Goal: Information Seeking & Learning: Check status

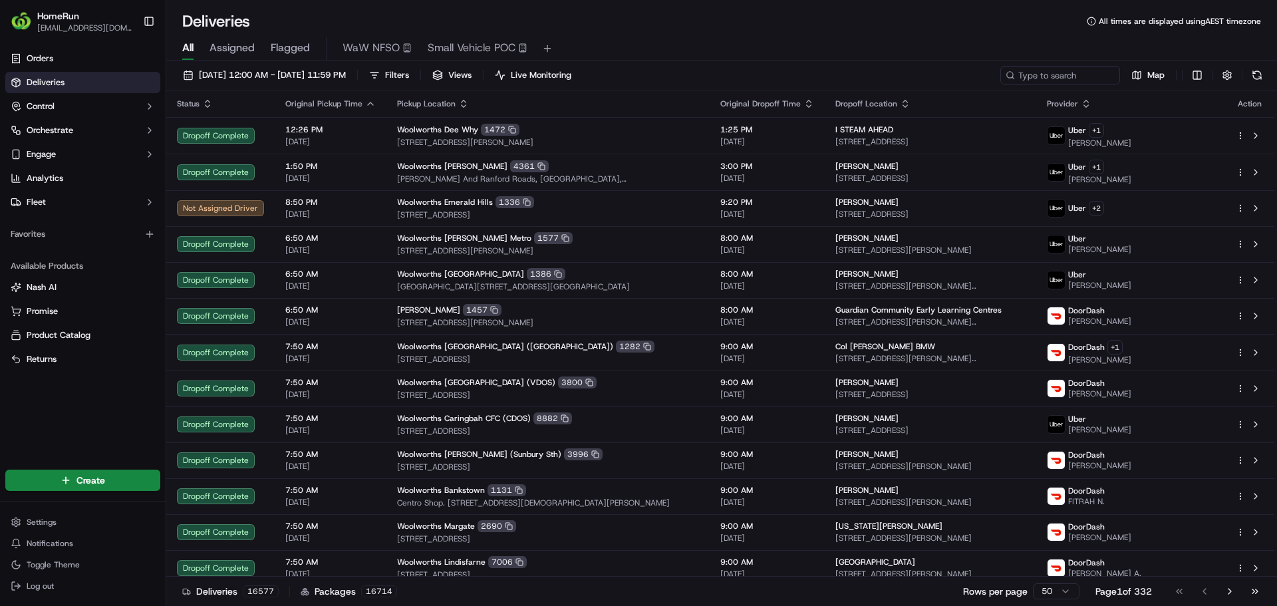
click at [267, 43] on div "All Assigned Flagged WaW NFSO Small Vehicle POC" at bounding box center [721, 48] width 1111 height 23
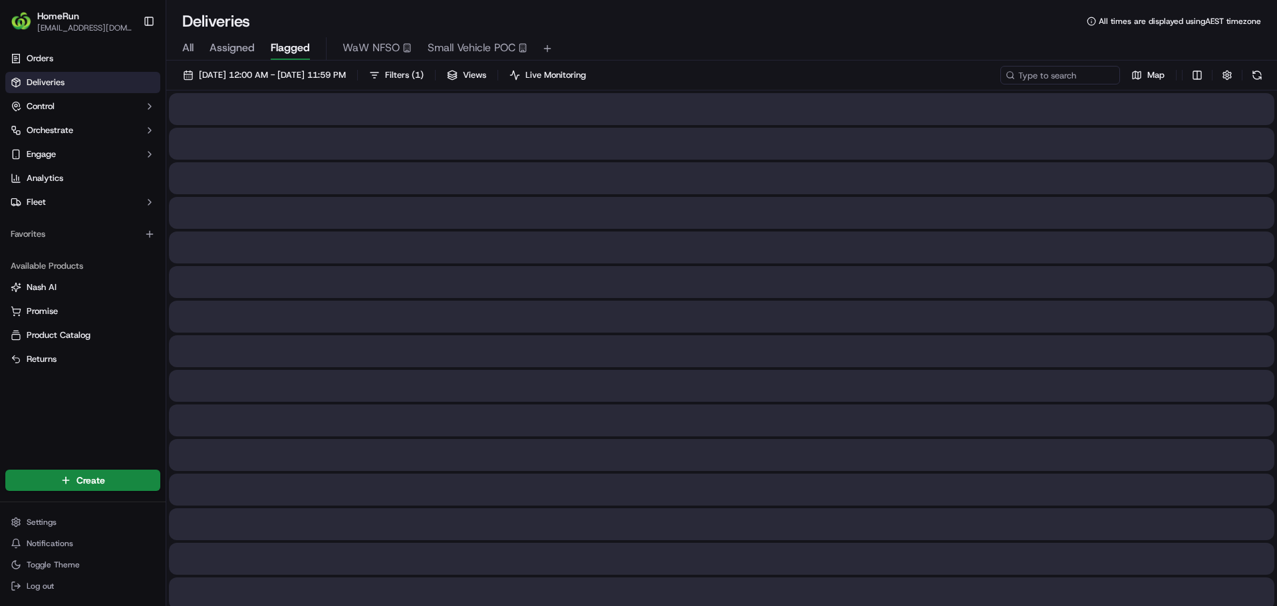
click at [281, 47] on span "Flagged" at bounding box center [290, 48] width 39 height 16
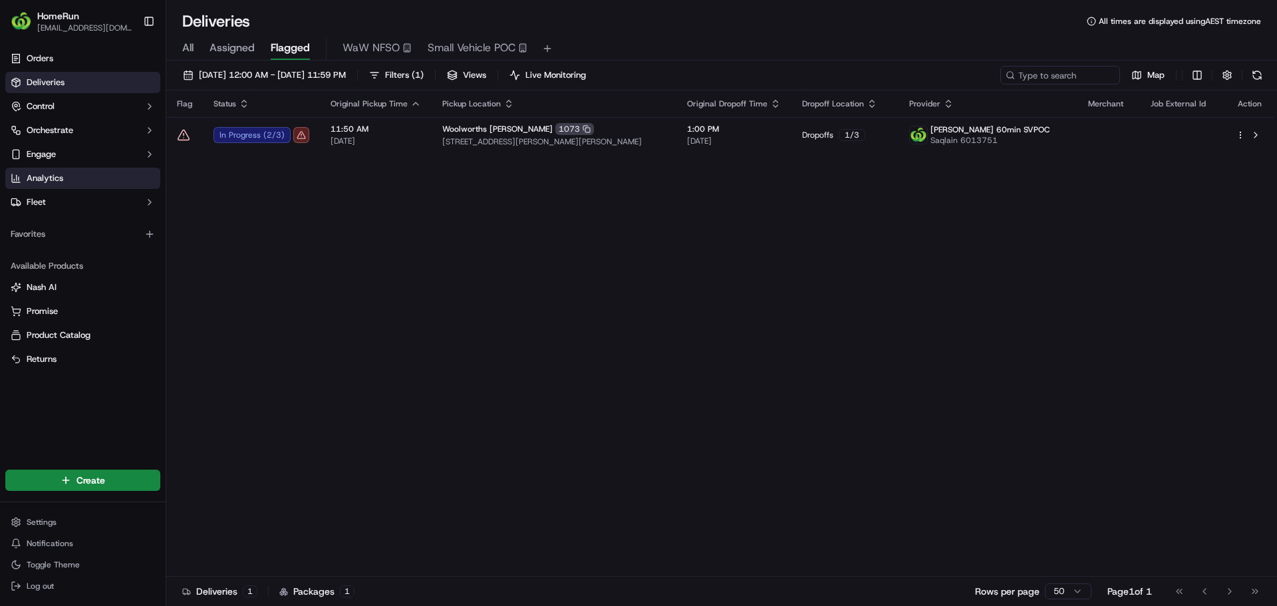
click at [80, 183] on link "Analytics" at bounding box center [82, 178] width 155 height 21
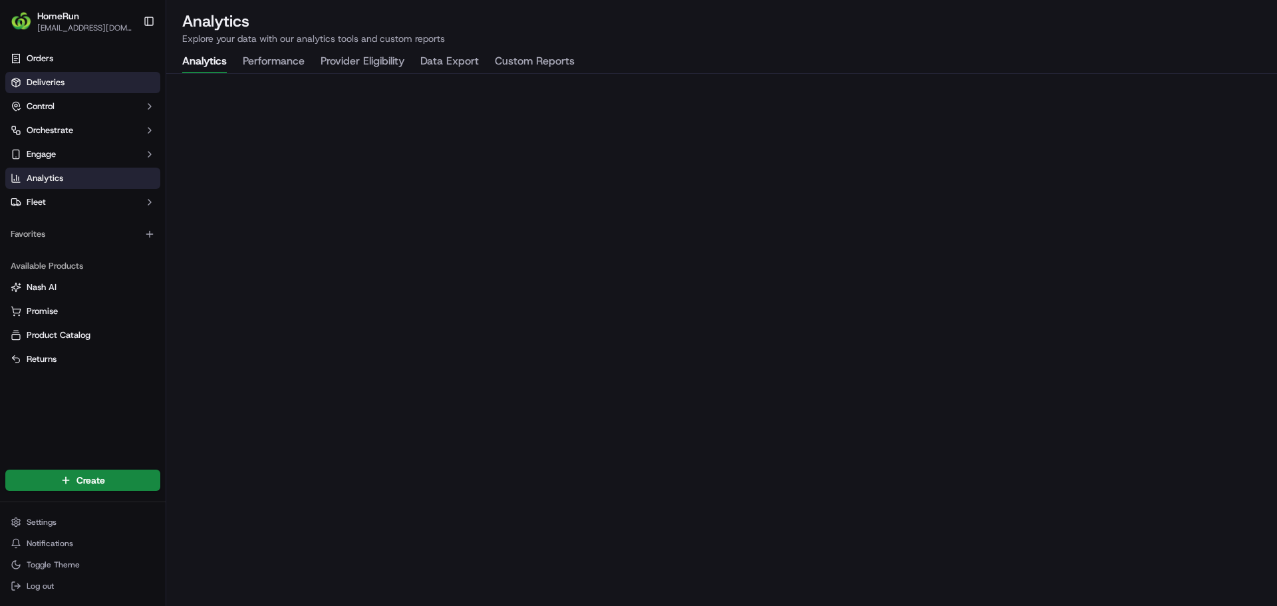
click at [96, 82] on link "Deliveries" at bounding box center [82, 82] width 155 height 21
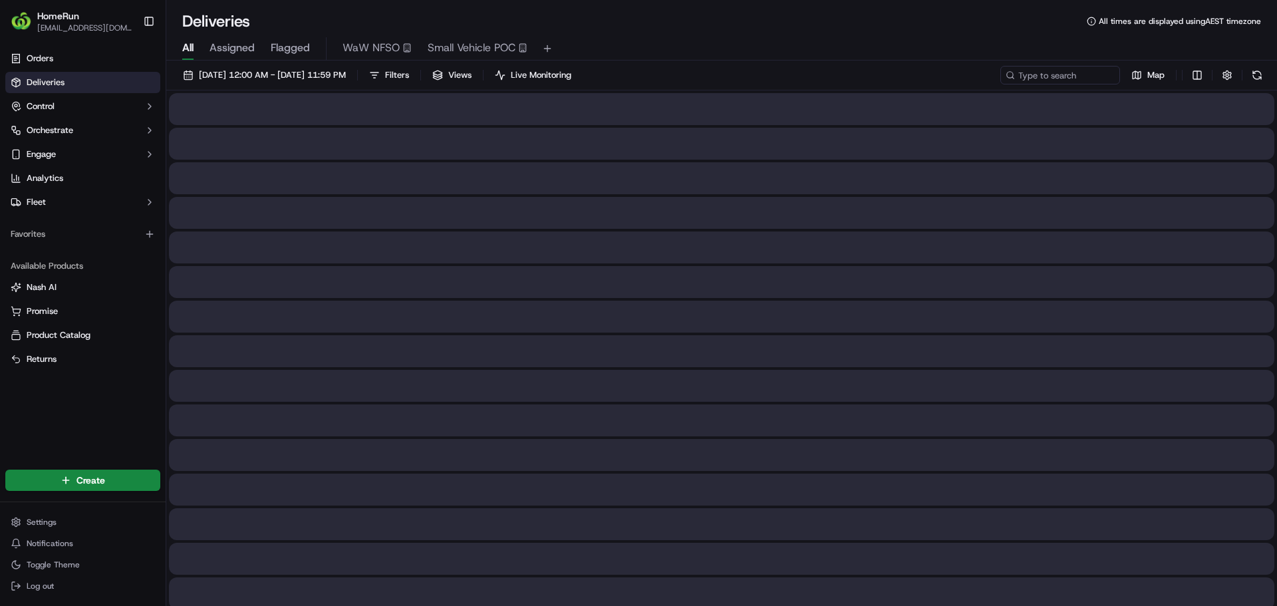
click at [190, 54] on span "All" at bounding box center [187, 48] width 11 height 16
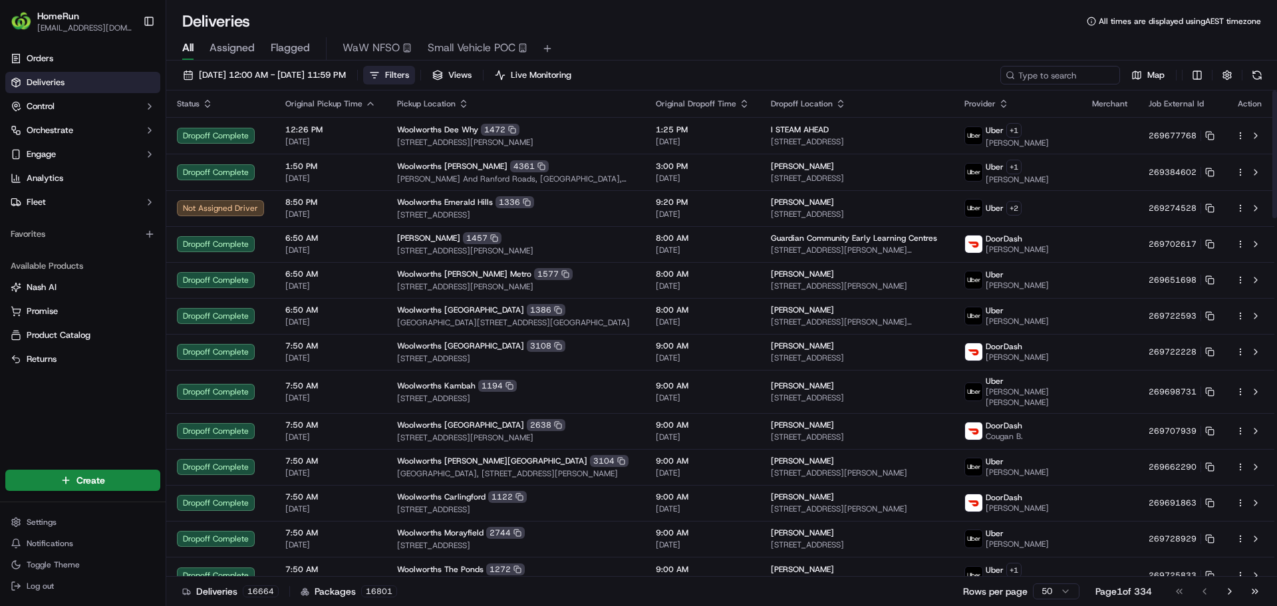
drag, startPoint x: 209, startPoint y: 102, endPoint x: 426, endPoint y: 78, distance: 218.1
click at [415, 78] on button "Filters" at bounding box center [389, 75] width 52 height 19
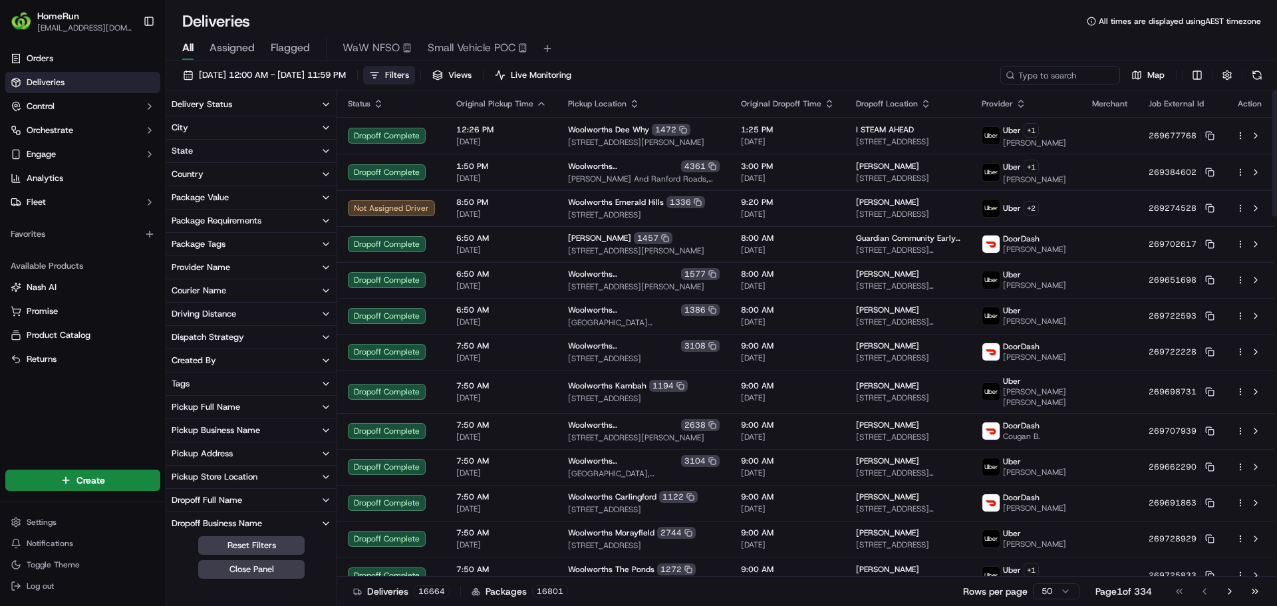
click at [415, 78] on button "Filters" at bounding box center [389, 75] width 52 height 19
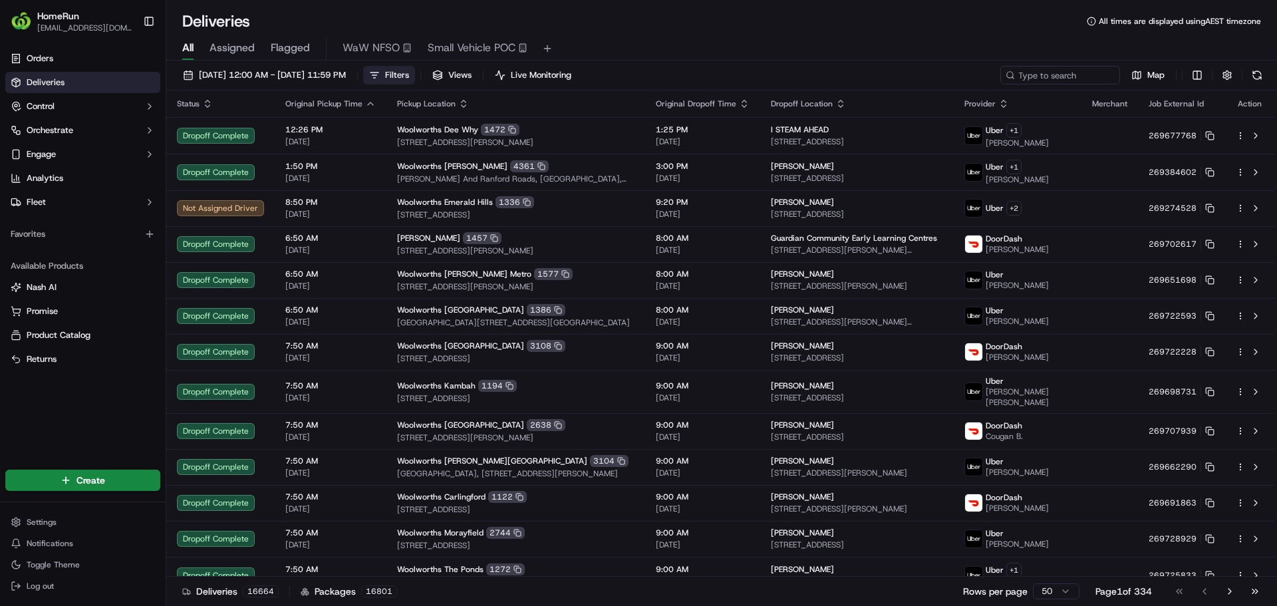
click at [415, 78] on button "Filters" at bounding box center [389, 75] width 52 height 19
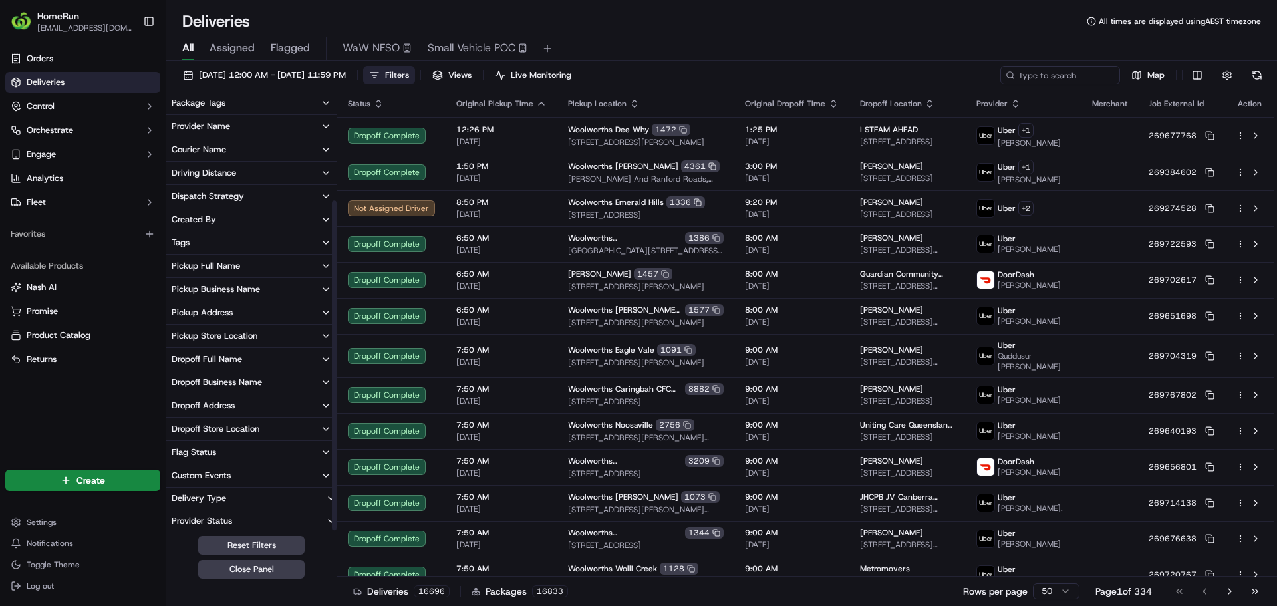
scroll to position [143, 0]
click at [263, 451] on button "Flag Status" at bounding box center [251, 450] width 170 height 23
click at [264, 451] on button "Flag Status" at bounding box center [251, 450] width 170 height 23
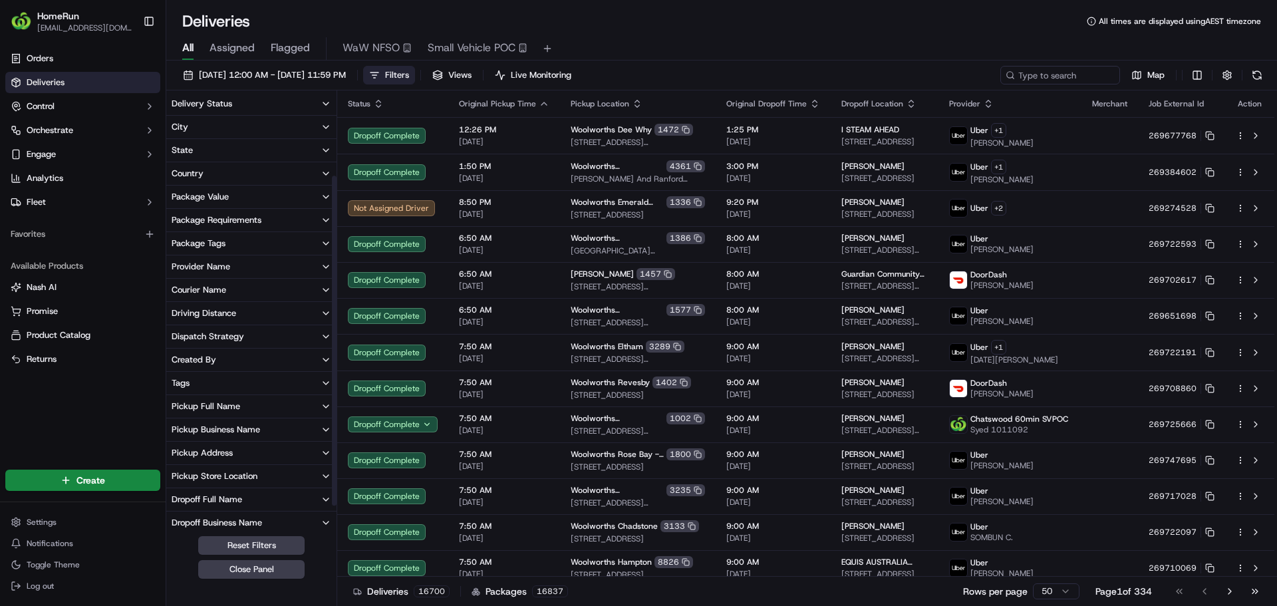
scroll to position [0, 0]
click at [283, 105] on button "Delivery Status" at bounding box center [251, 104] width 170 height 23
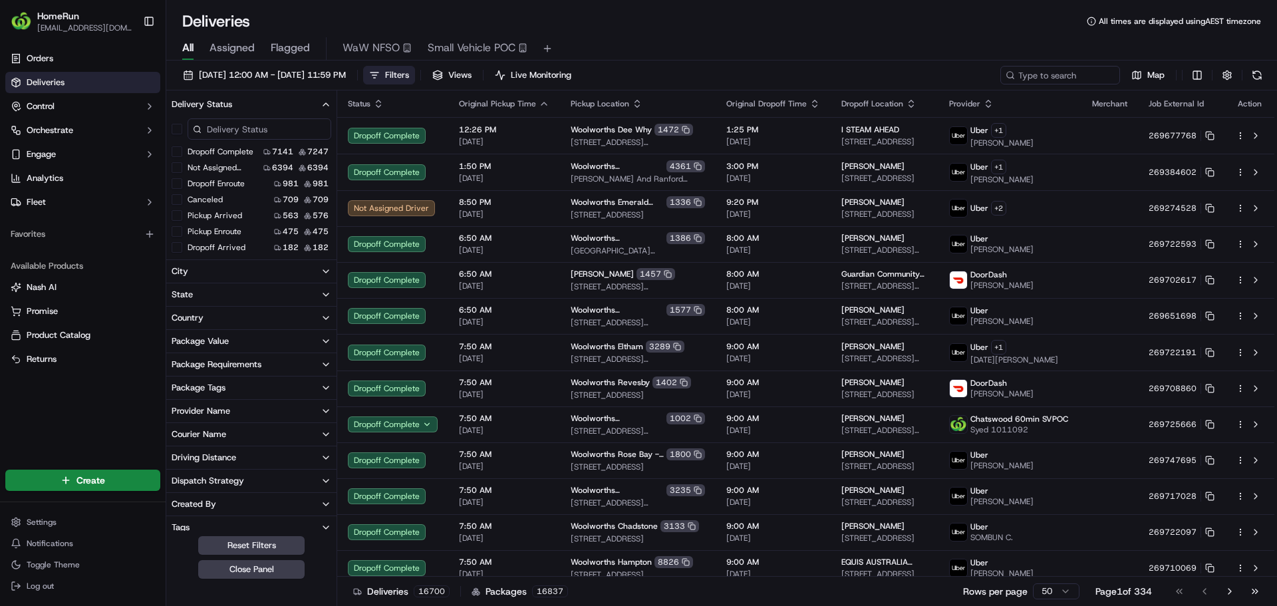
click at [182, 196] on button "Canceled" at bounding box center [177, 199] width 11 height 11
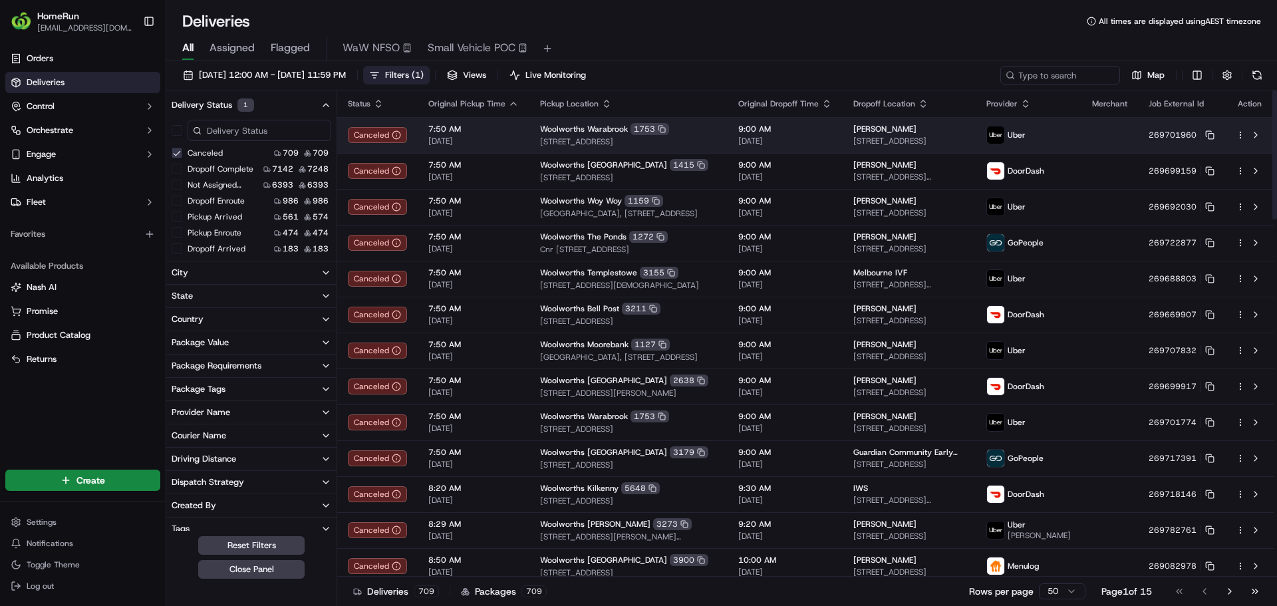
click at [1146, 138] on td "269701960" at bounding box center [1181, 135] width 87 height 36
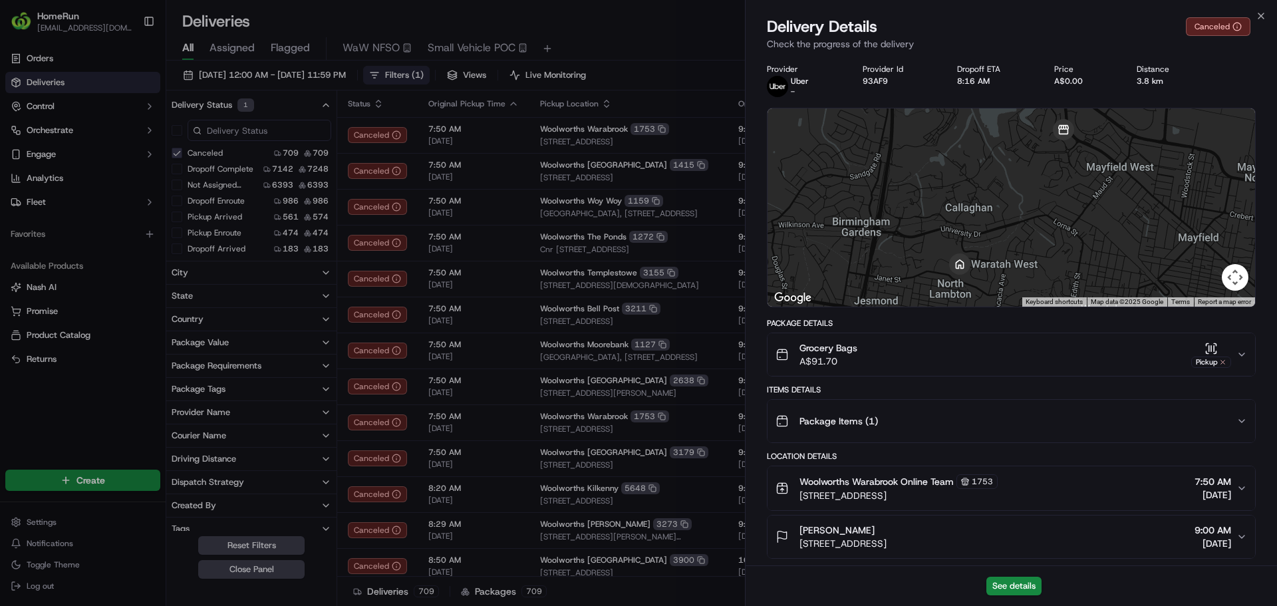
click at [1242, 354] on icon "button" at bounding box center [1241, 354] width 11 height 11
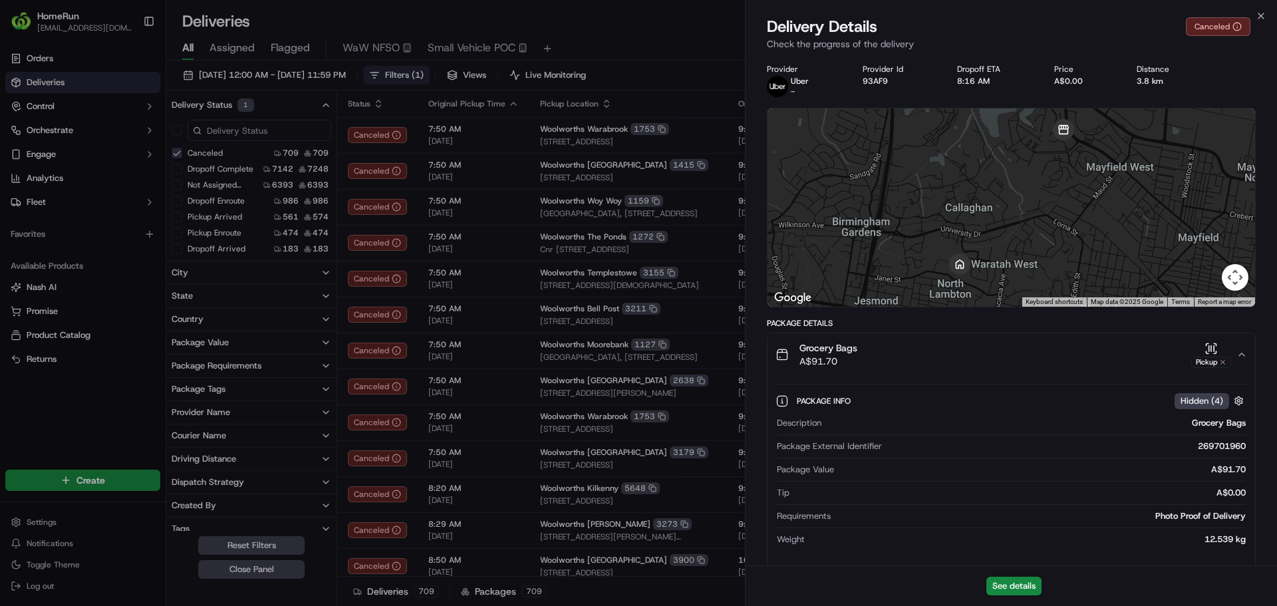
click at [1242, 354] on icon "button" at bounding box center [1241, 354] width 11 height 11
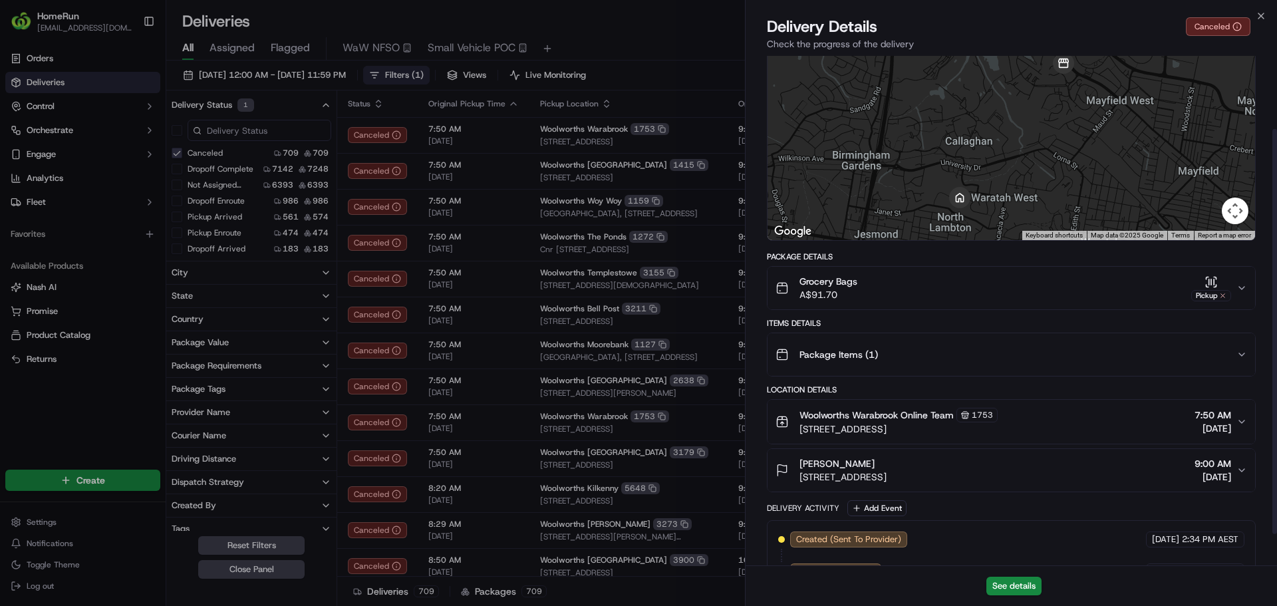
scroll to position [132, 0]
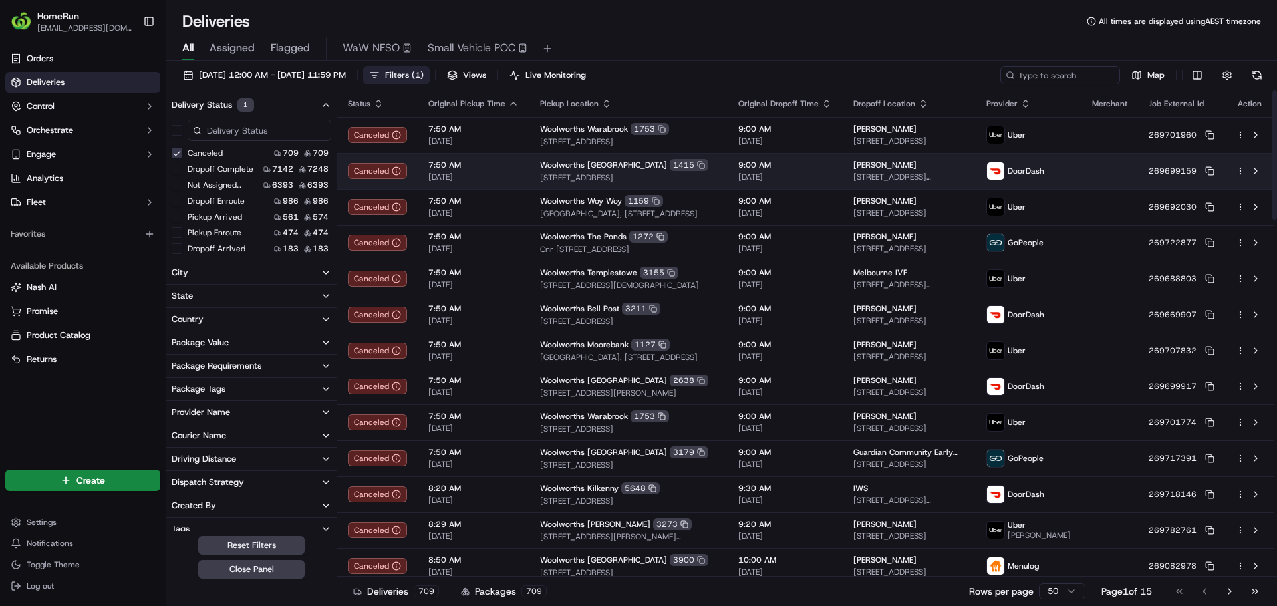
click at [521, 169] on td "7:50 AM [DATE]" at bounding box center [474, 171] width 112 height 36
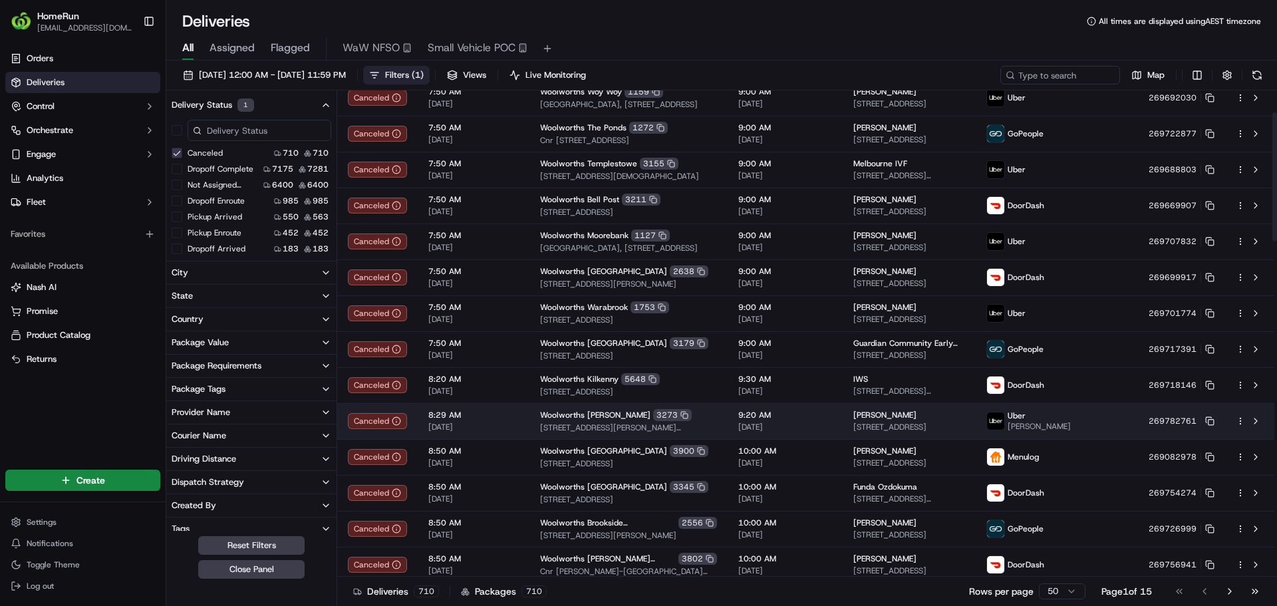
scroll to position [133, 0]
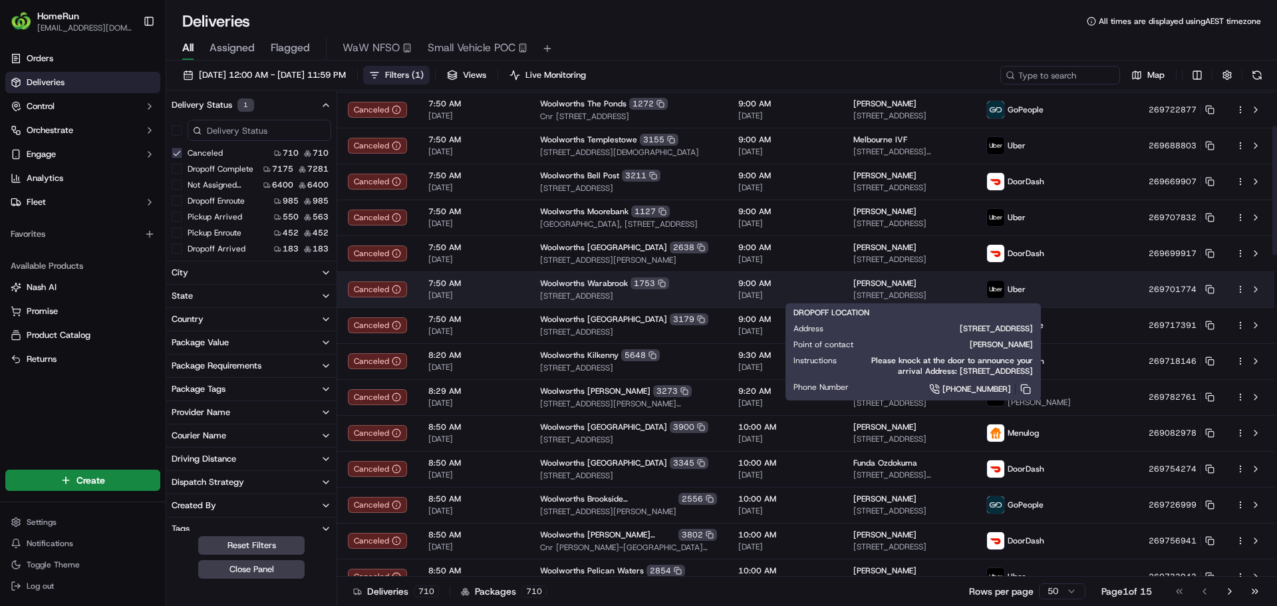
click at [965, 287] on div "[PERSON_NAME]" at bounding box center [909, 283] width 112 height 11
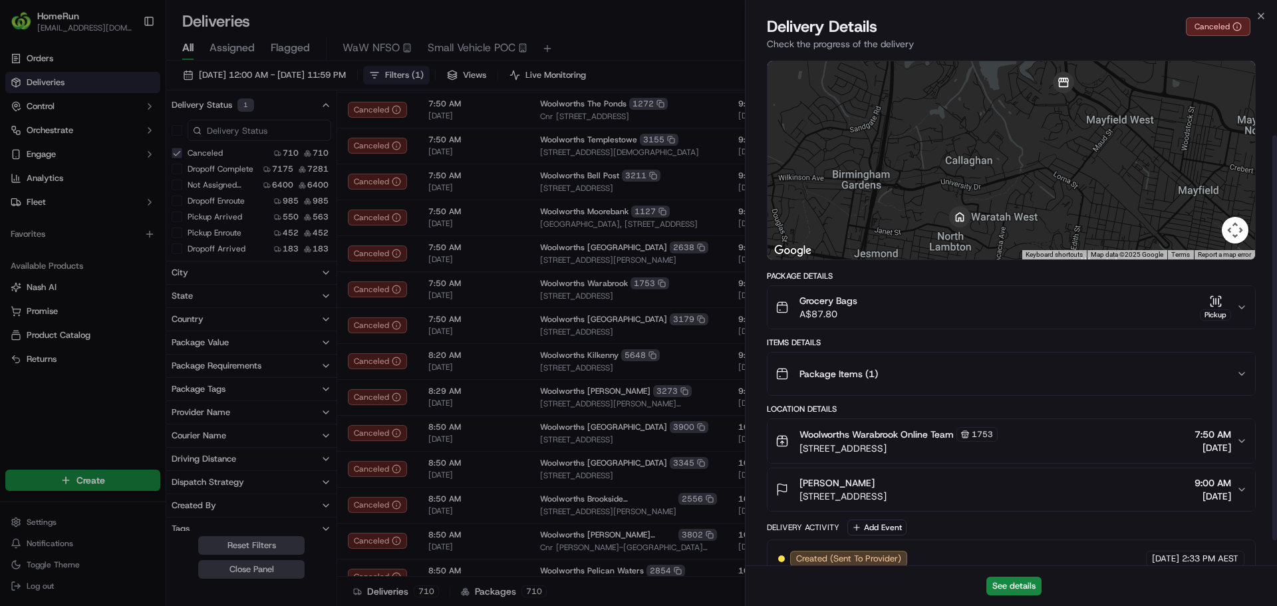
scroll to position [132, 0]
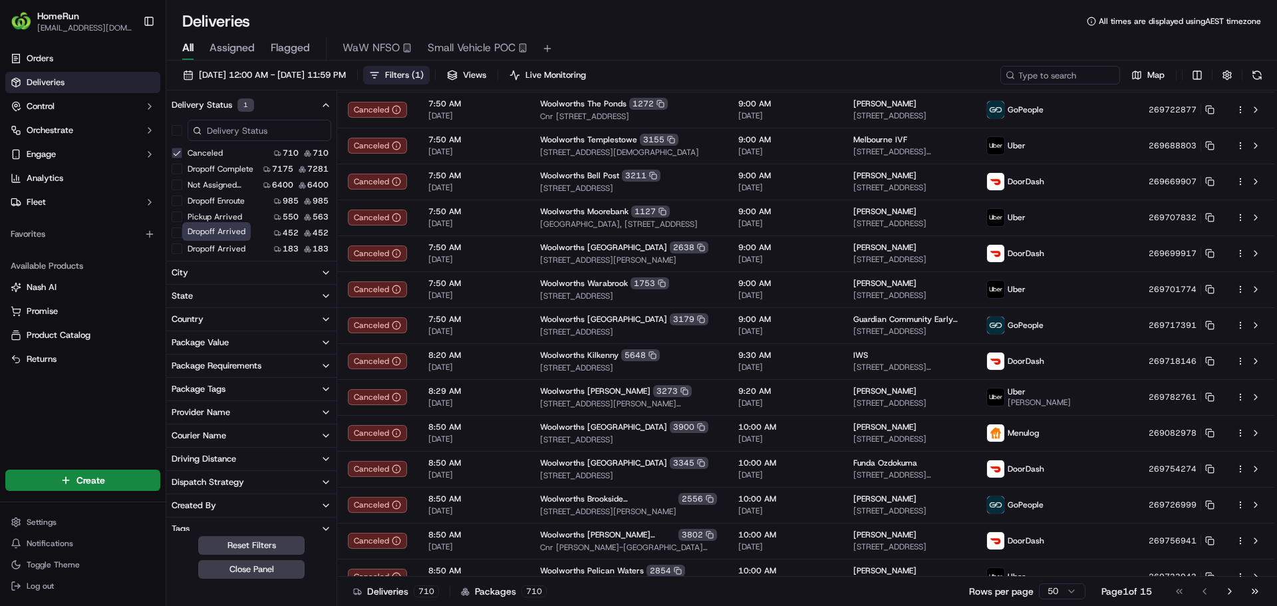
click at [243, 249] on label "Dropoff Arrived" at bounding box center [217, 248] width 58 height 11
click at [182, 249] on button "Dropoff Arrived" at bounding box center [177, 248] width 11 height 11
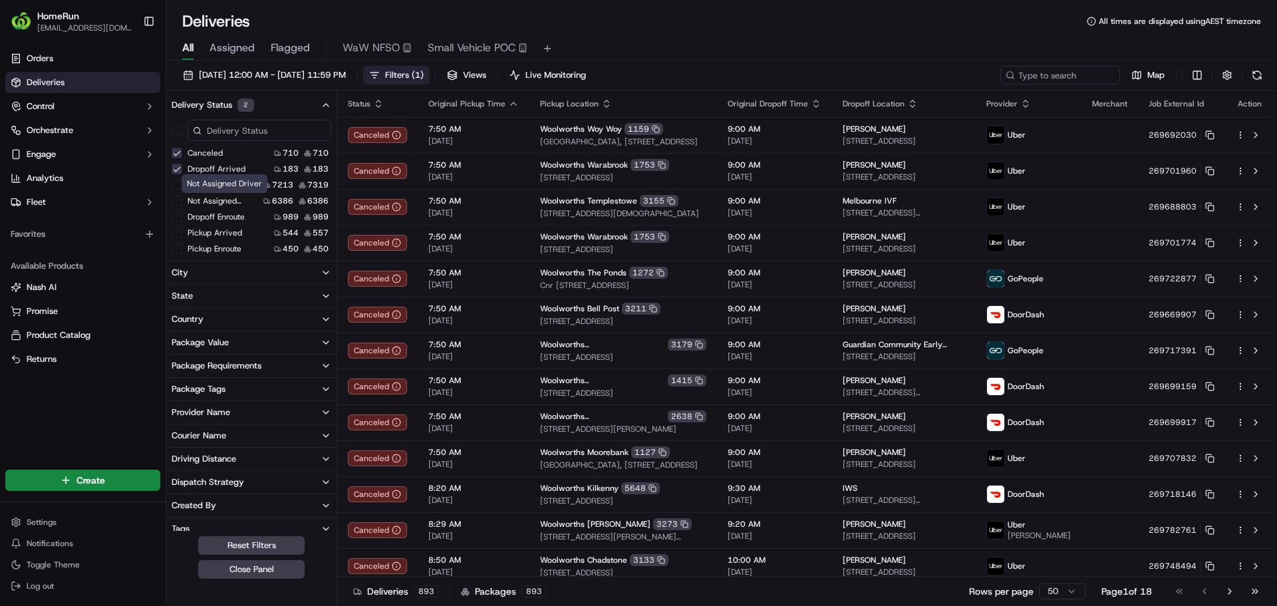
click at [175, 153] on button "Canceled" at bounding box center [177, 153] width 11 height 11
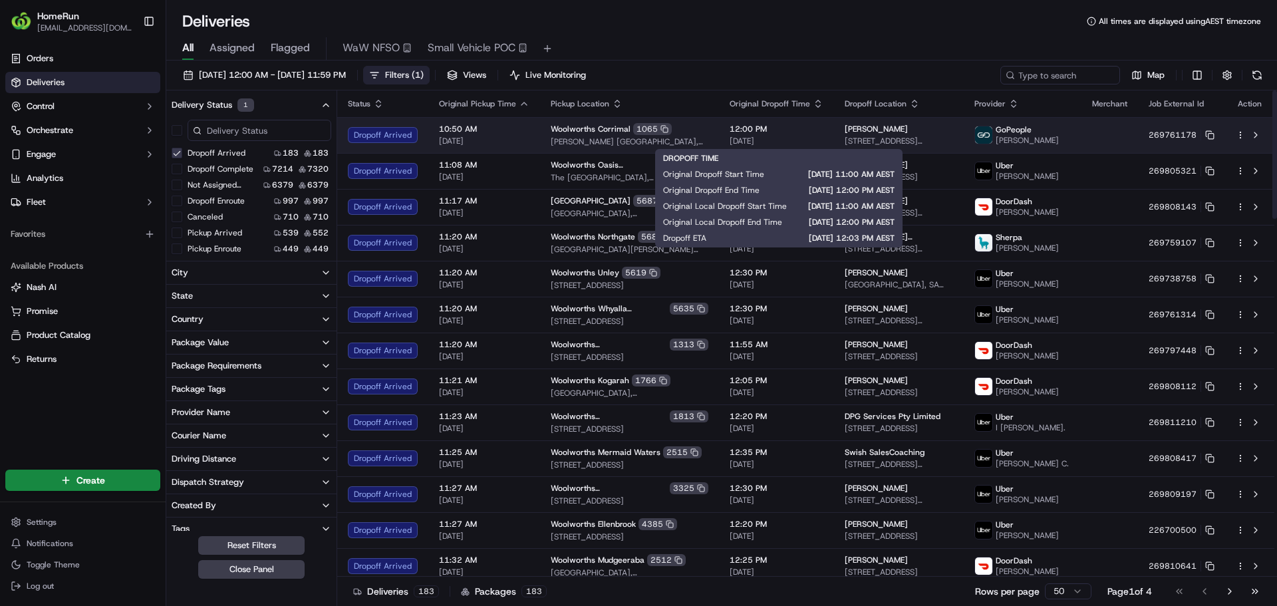
click at [800, 133] on span "12:00 PM" at bounding box center [777, 129] width 94 height 11
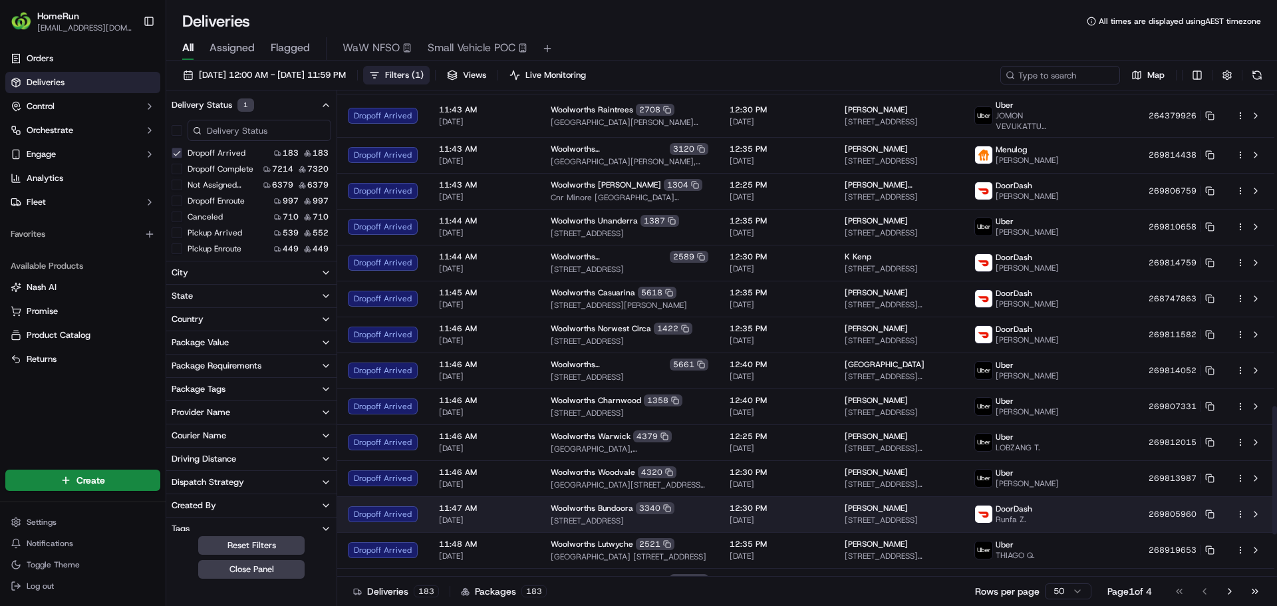
scroll to position [1358, 0]
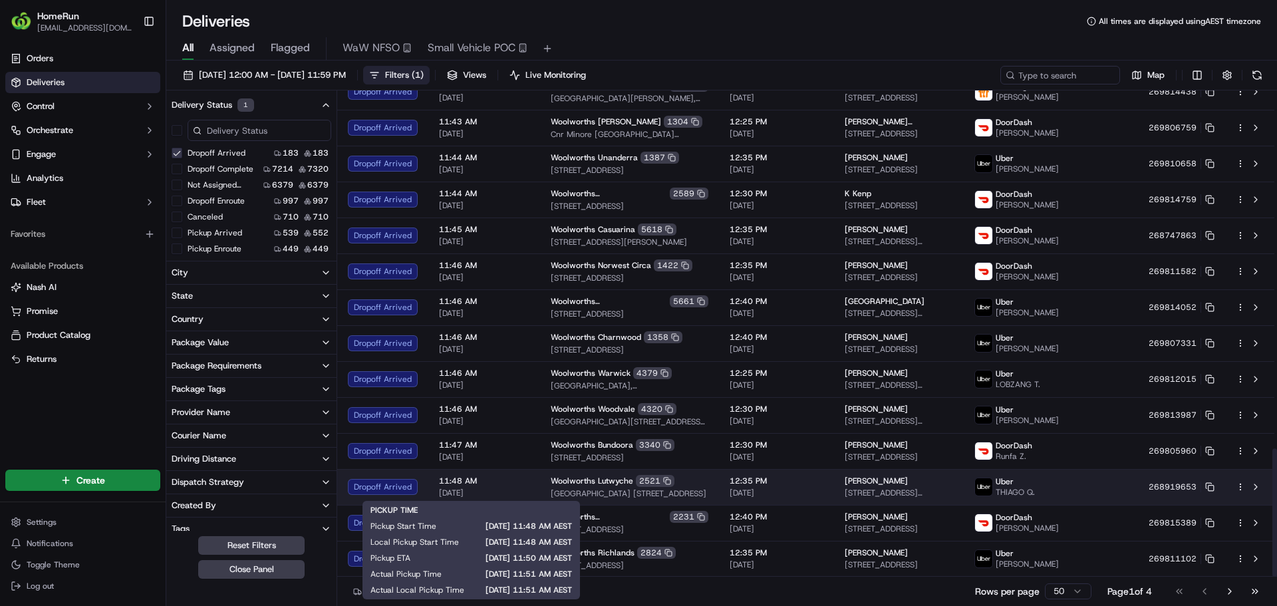
click at [511, 488] on span "[DATE]" at bounding box center [484, 492] width 90 height 11
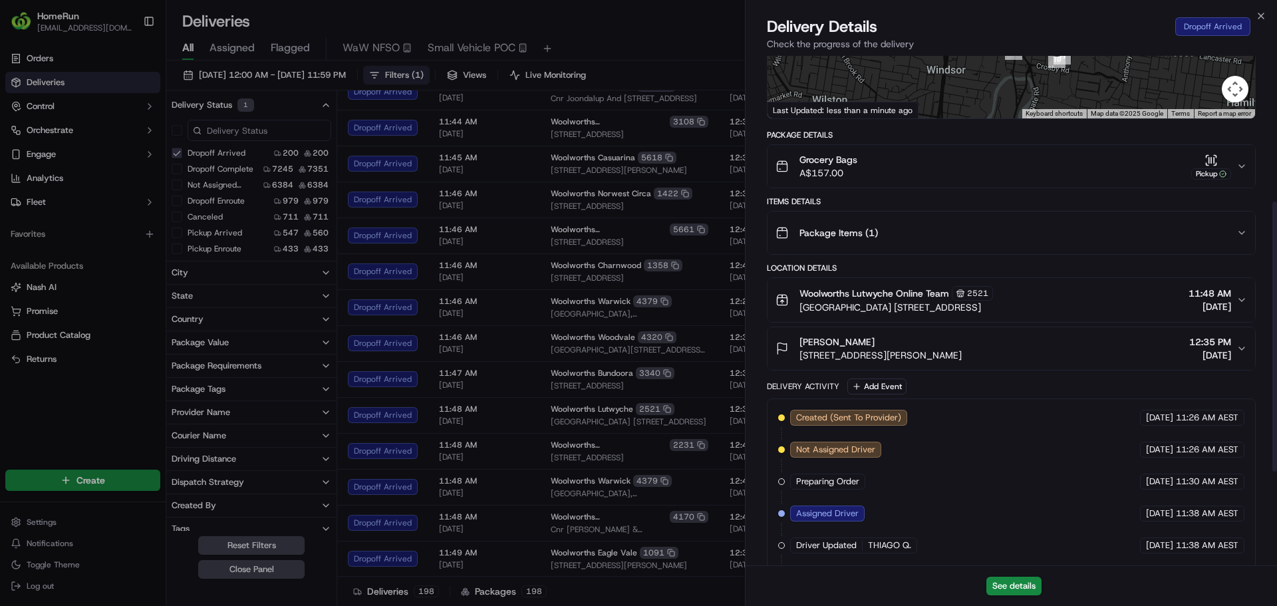
scroll to position [451, 0]
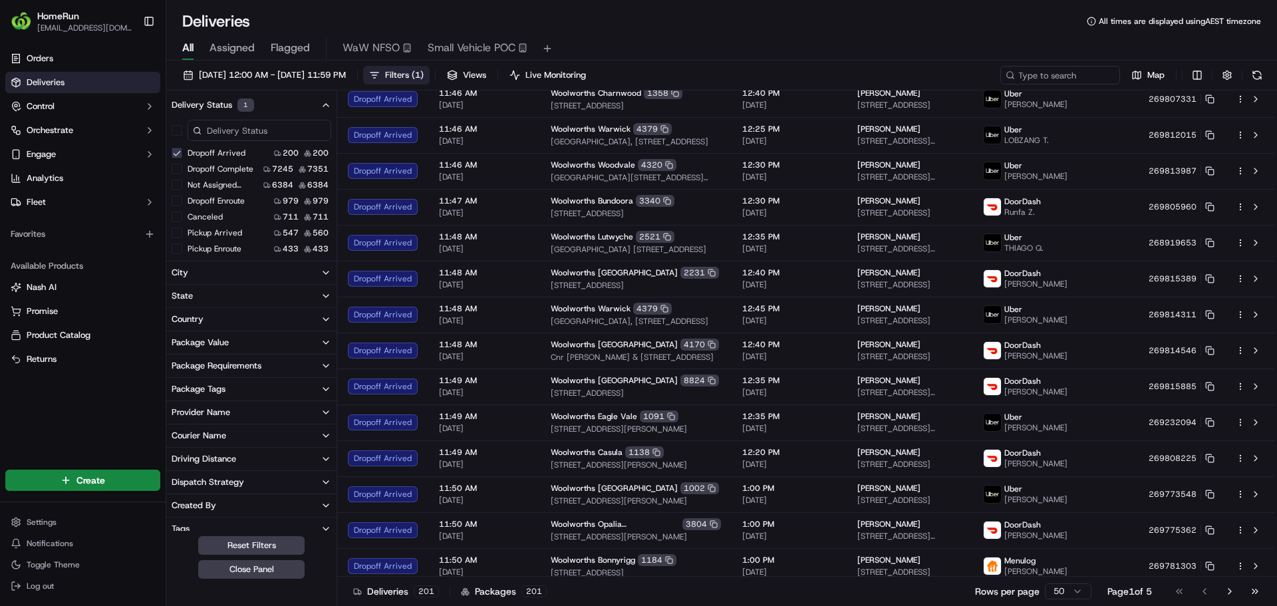
click at [178, 154] on button "Dropoff Arrived" at bounding box center [177, 153] width 11 height 11
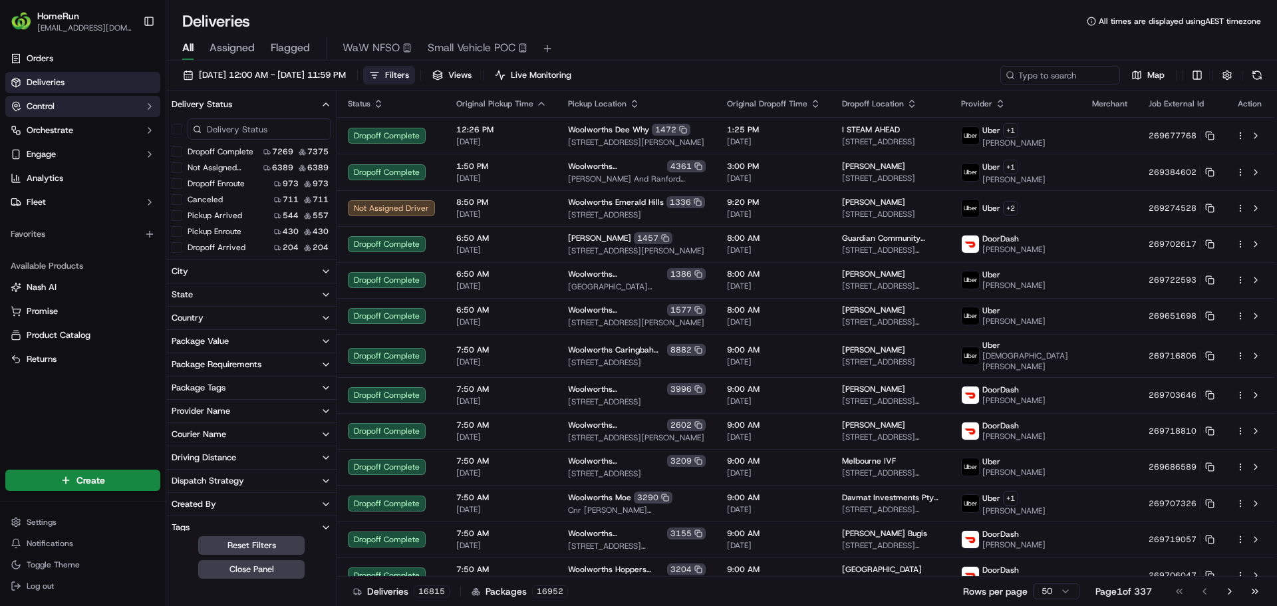
click at [138, 110] on button "Control" at bounding box center [82, 106] width 155 height 21
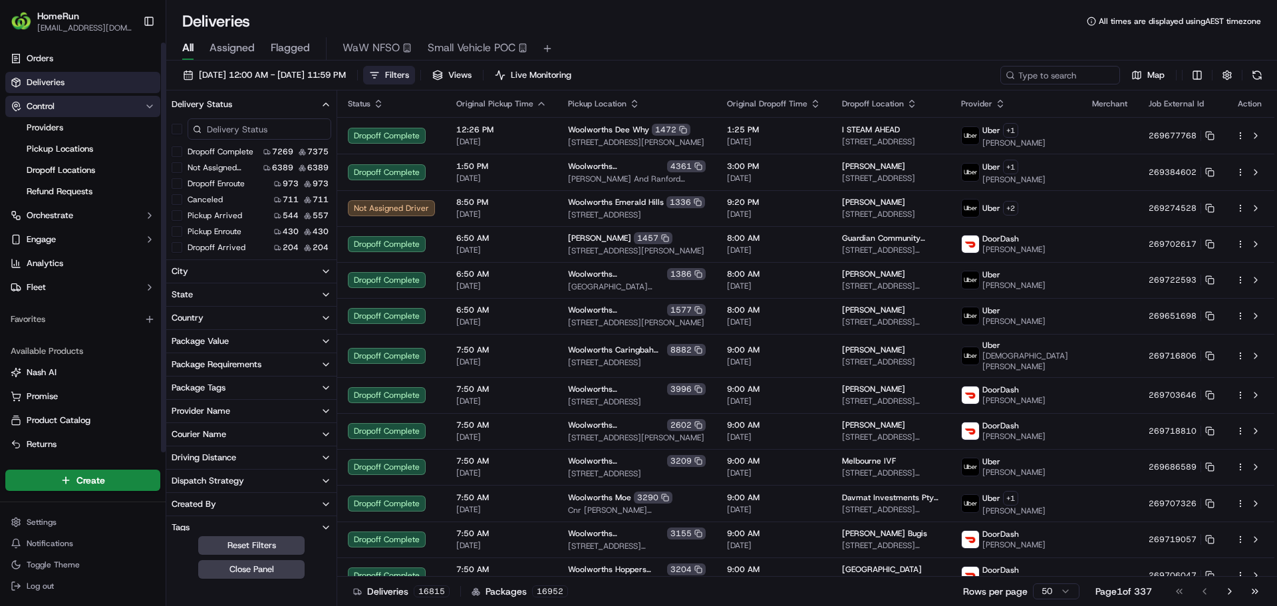
click at [138, 110] on button "Control" at bounding box center [82, 106] width 155 height 21
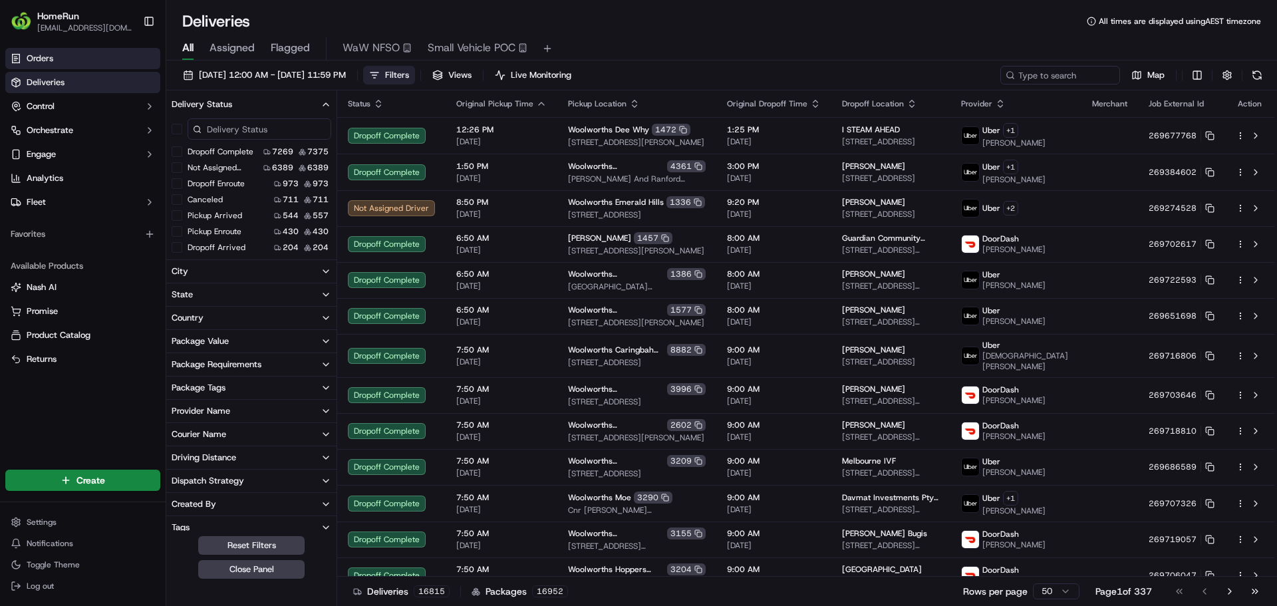
click at [120, 65] on link "Orders" at bounding box center [82, 58] width 155 height 21
